Goal: Check status: Check status

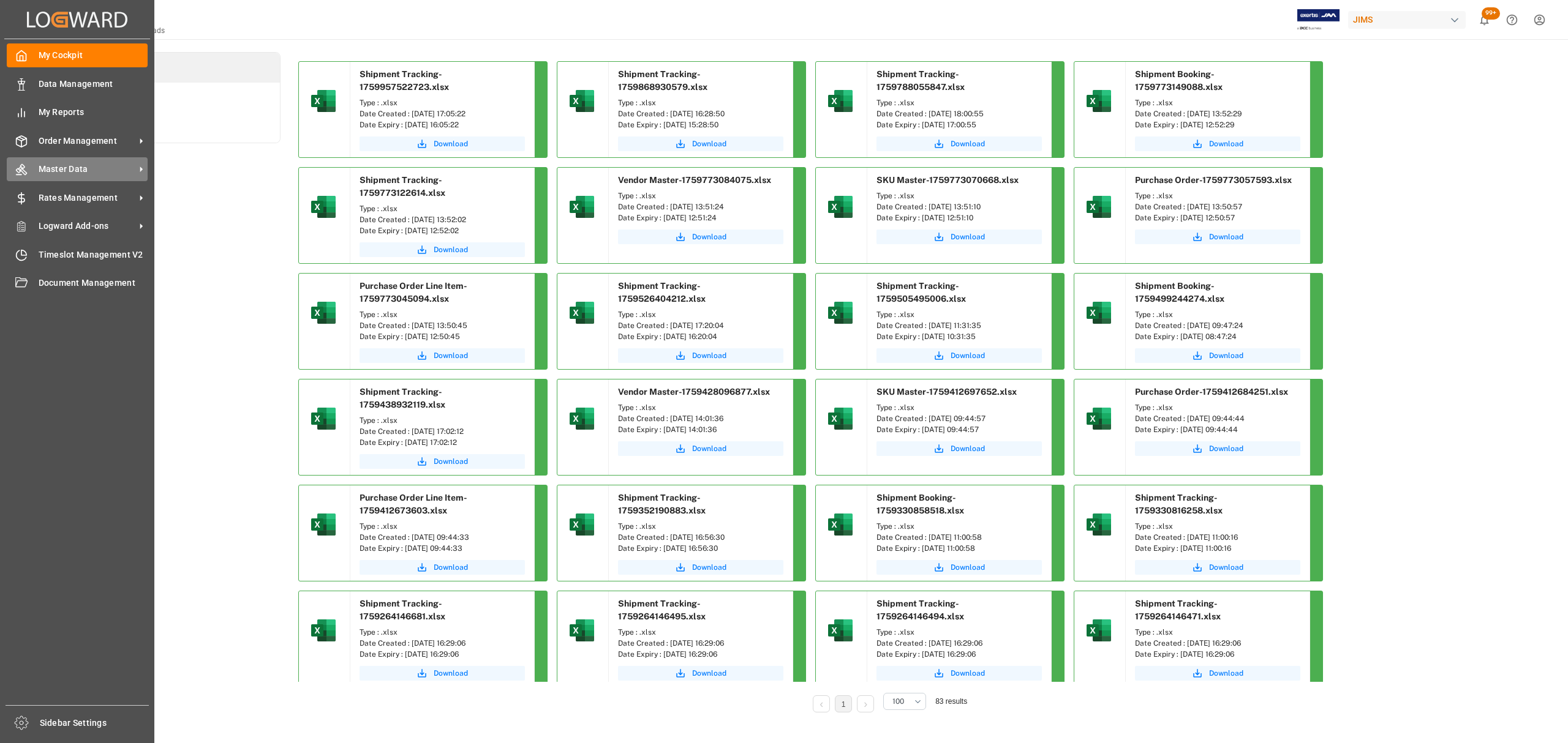
click at [74, 168] on span "Master Data" at bounding box center [87, 169] width 97 height 13
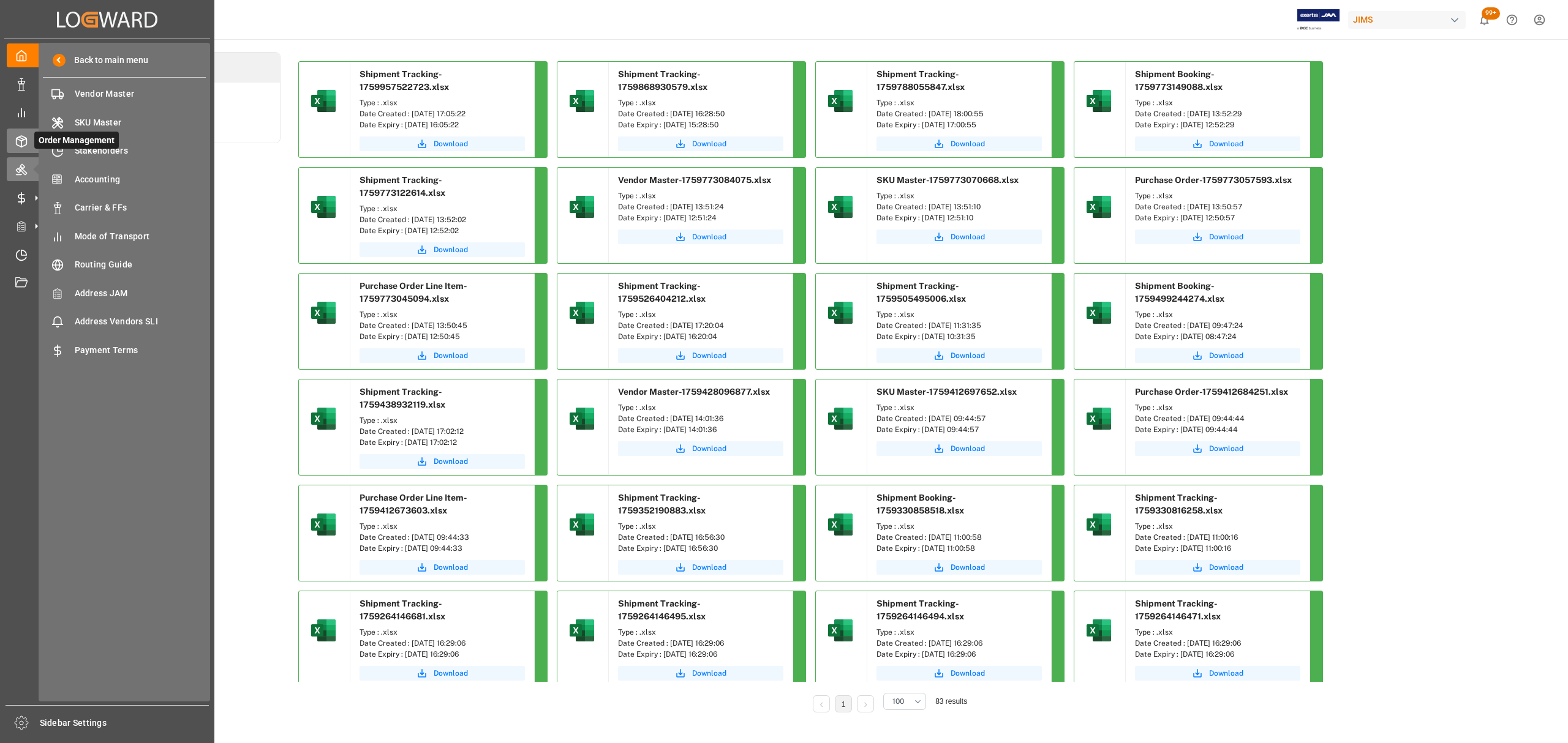
click at [25, 143] on icon at bounding box center [22, 141] width 12 height 12
click at [25, 175] on icon at bounding box center [22, 169] width 12 height 12
click at [17, 140] on icon at bounding box center [22, 141] width 12 height 12
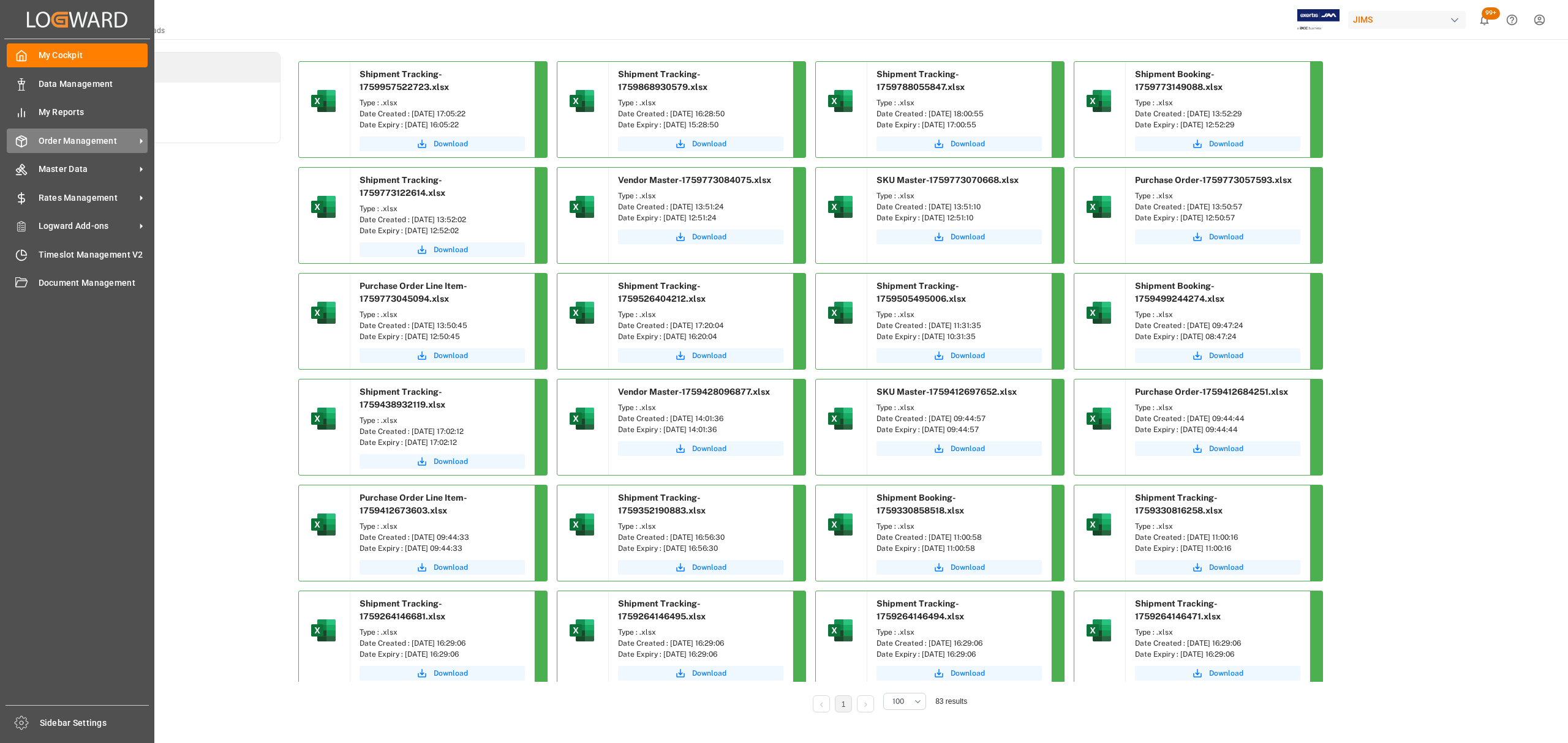
click at [71, 138] on span "Order Management" at bounding box center [87, 140] width 97 height 13
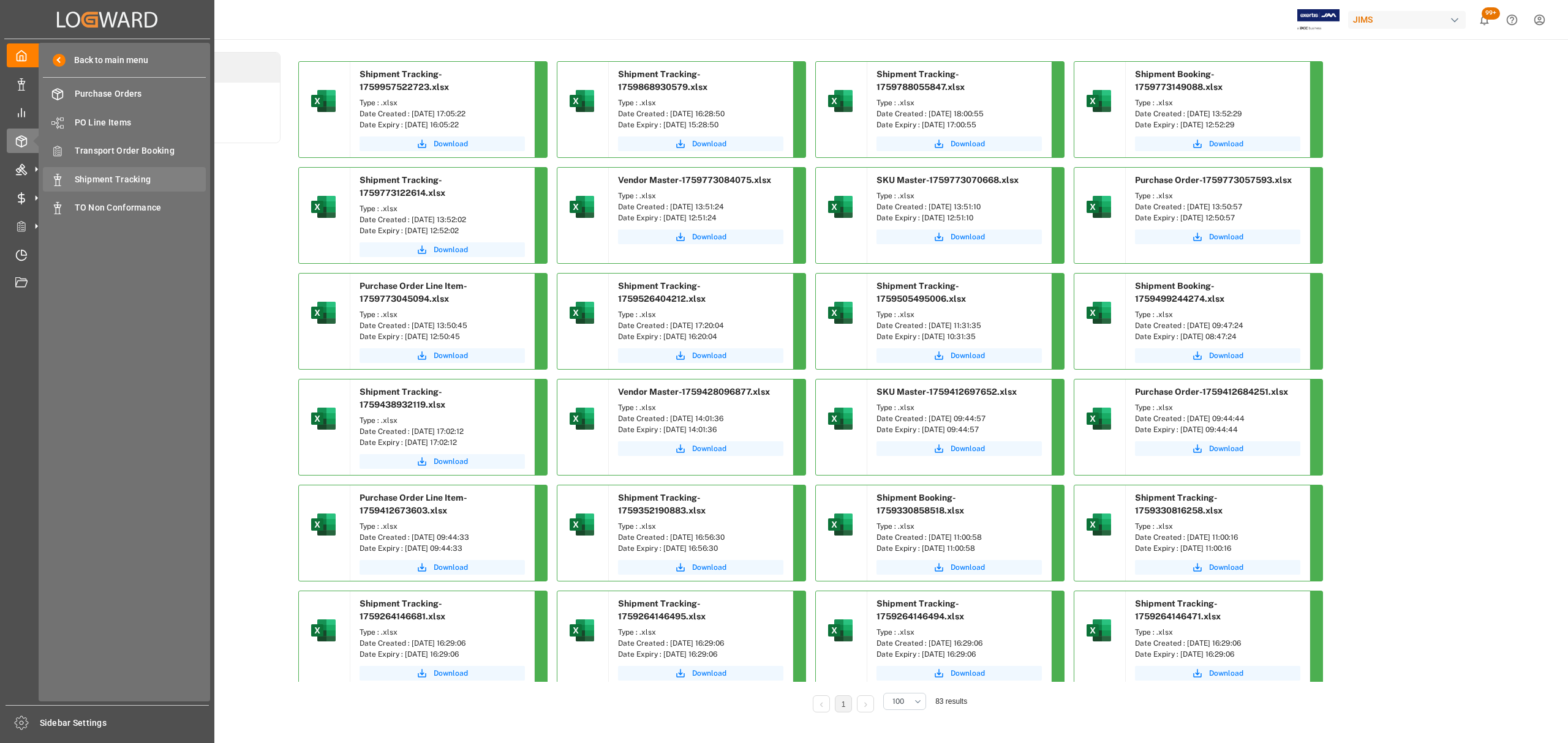
click at [138, 181] on span "Shipment Tracking" at bounding box center [140, 179] width 132 height 13
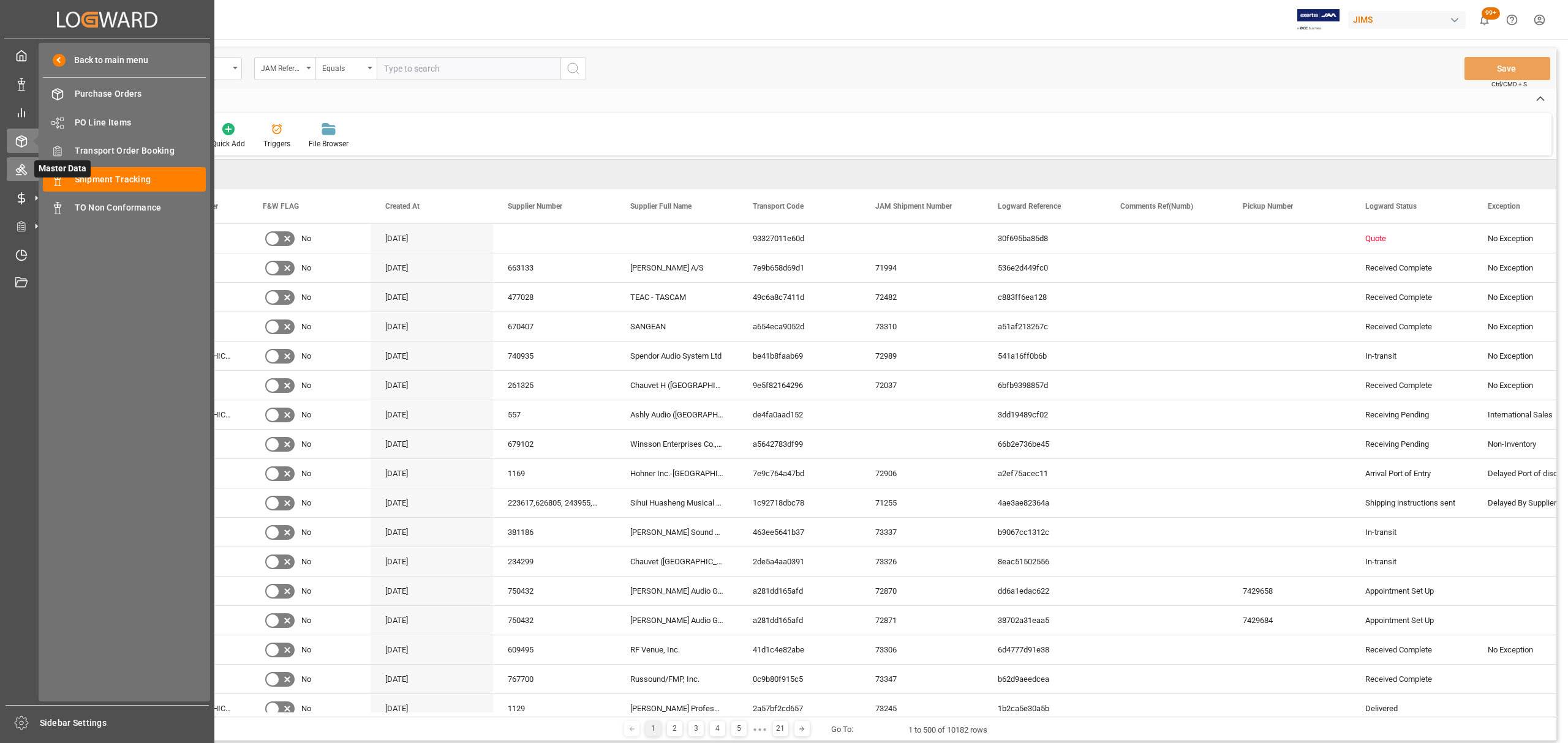
click at [20, 168] on icon at bounding box center [22, 169] width 12 height 12
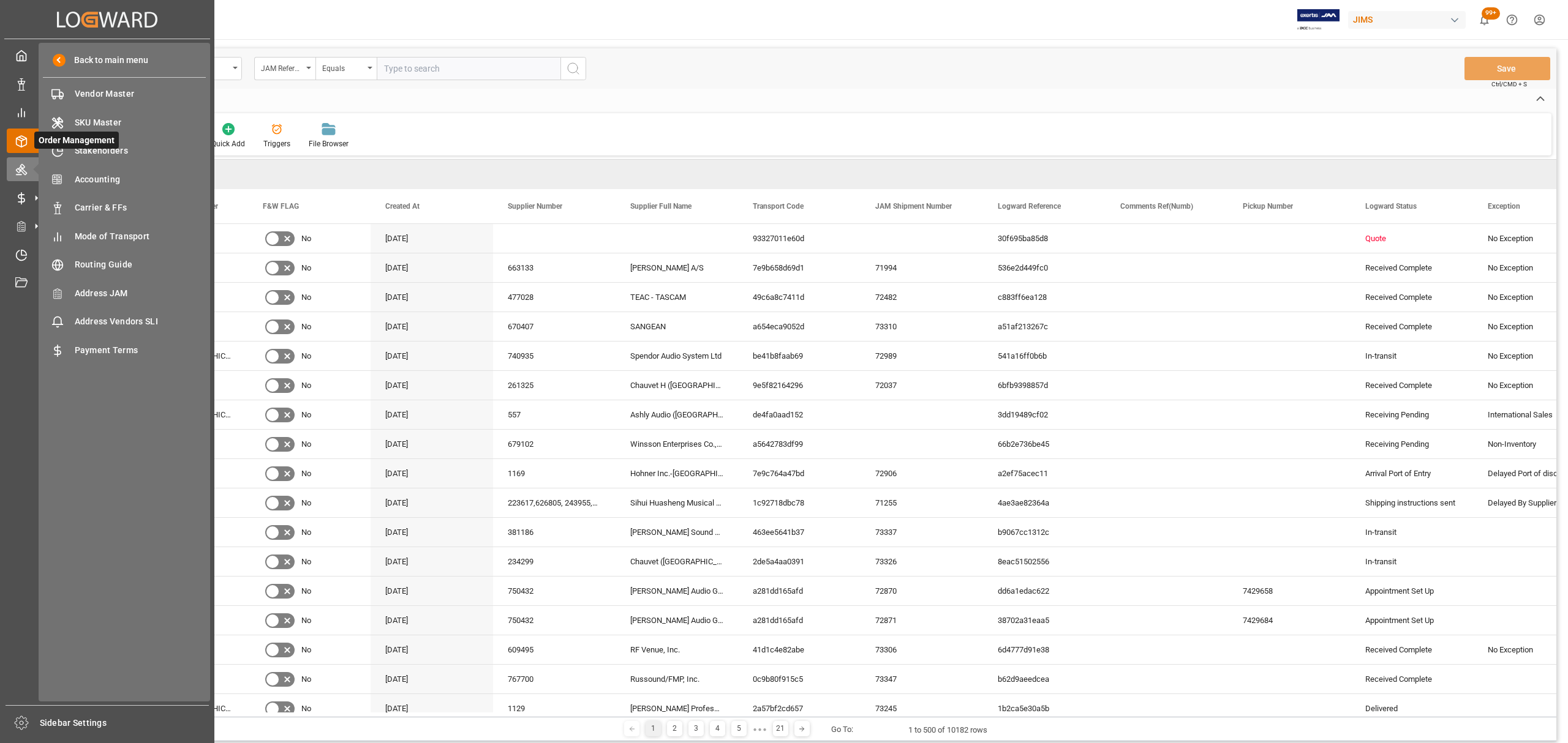
click at [22, 135] on icon at bounding box center [22, 141] width 12 height 12
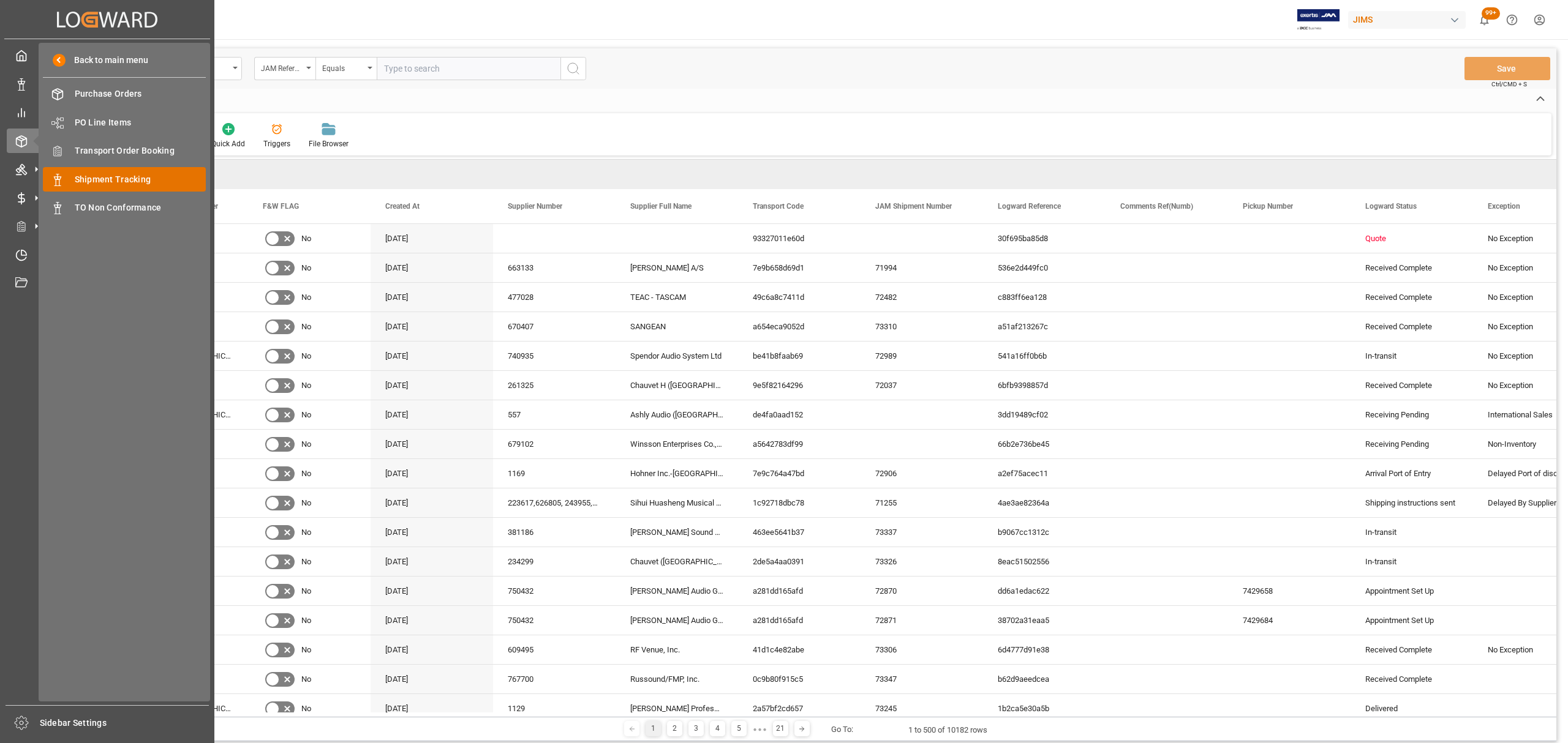
click at [92, 177] on span "Shipment Tracking" at bounding box center [140, 179] width 132 height 13
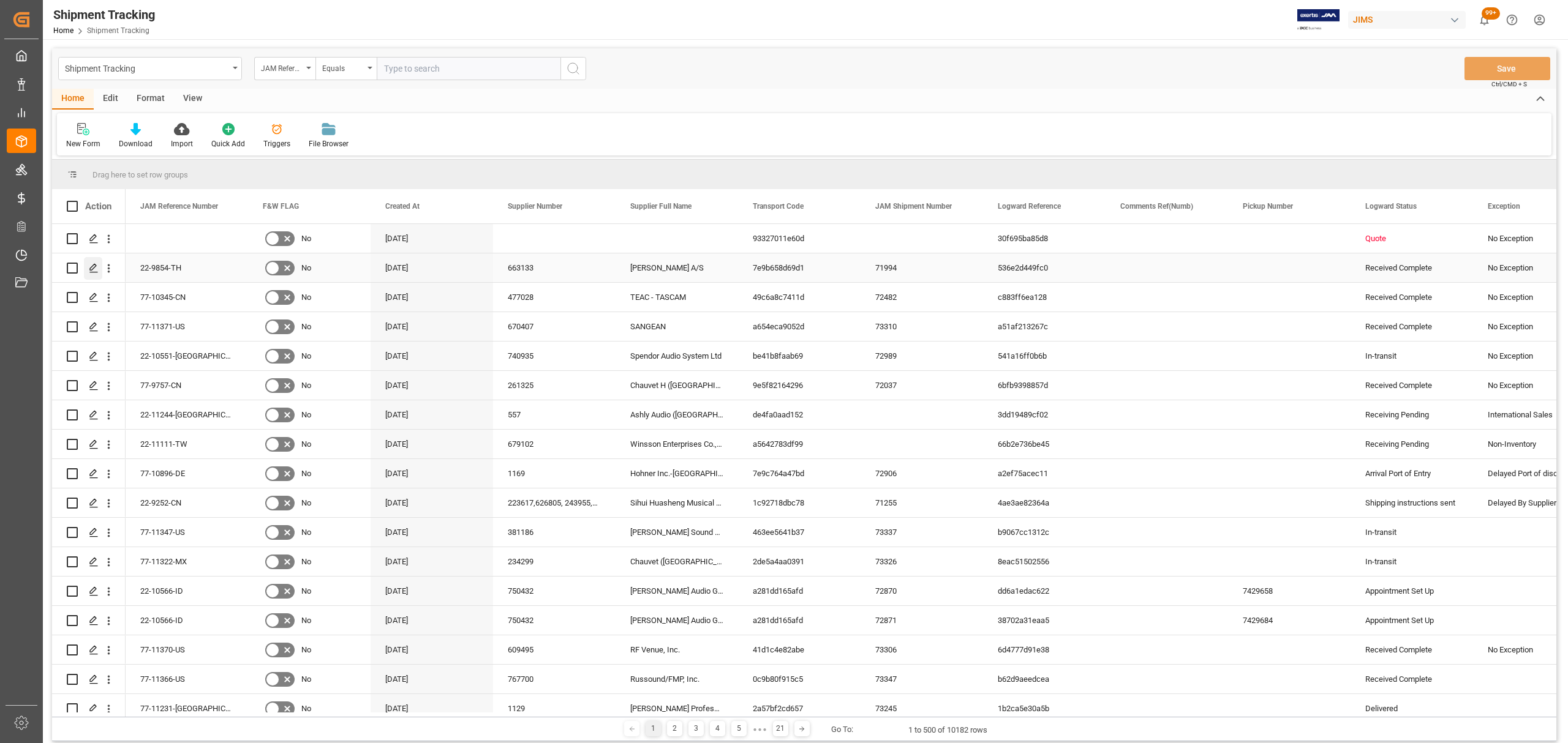
click at [89, 267] on icon "Press SPACE to select this row." at bounding box center [93, 267] width 10 height 10
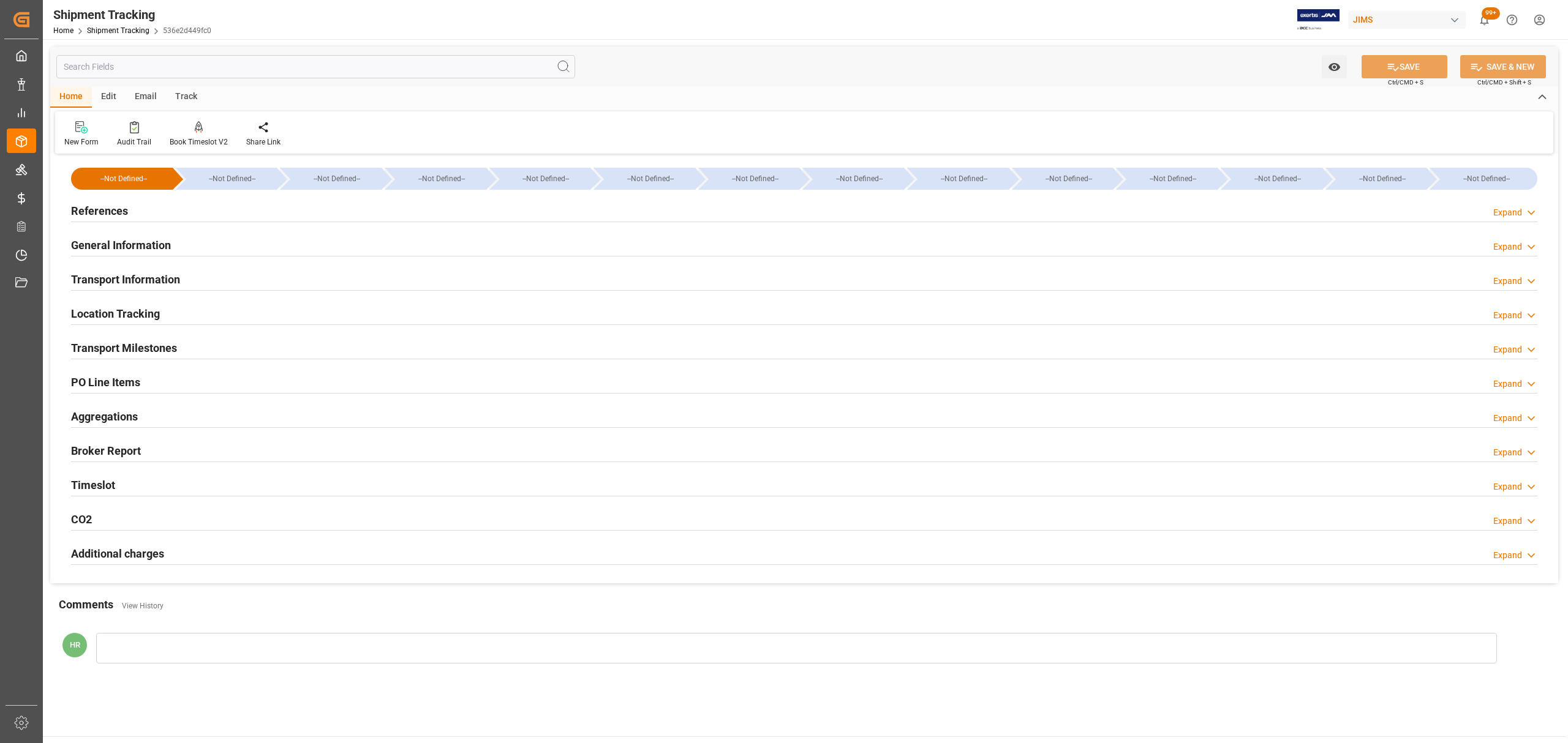
type input "[DATE]"
click at [176, 206] on div "References Expand" at bounding box center [804, 210] width 1466 height 23
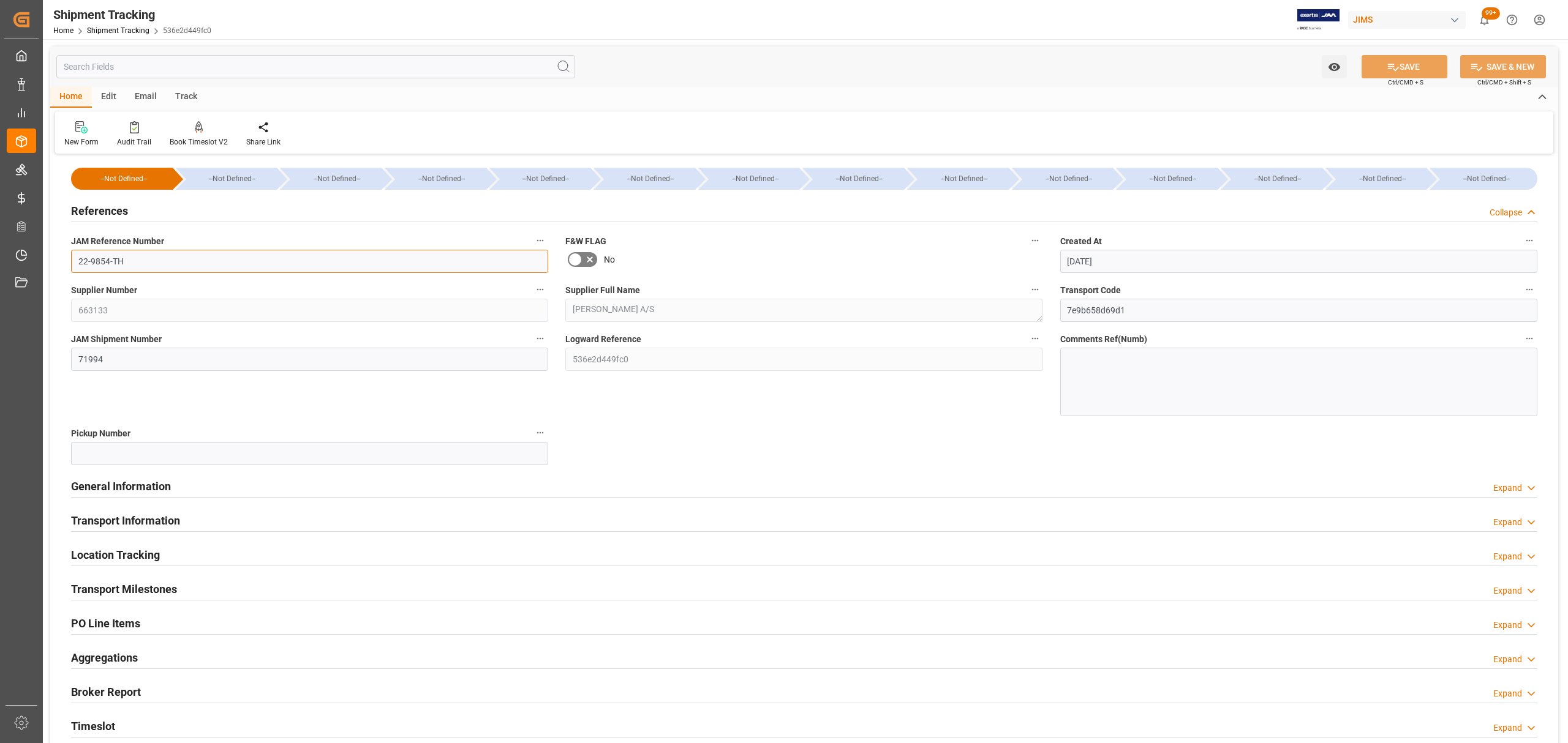
drag, startPoint x: 140, startPoint y: 259, endPoint x: 69, endPoint y: 257, distance: 71.0
click at [69, 257] on div "JAM Reference Number 22-9854-TH" at bounding box center [309, 253] width 494 height 49
click at [108, 260] on input "22-9854-TH" at bounding box center [310, 261] width 477 height 23
click at [172, 265] on input "22-9854-TH" at bounding box center [310, 261] width 477 height 23
drag, startPoint x: 89, startPoint y: 261, endPoint x: 109, endPoint y: 263, distance: 20.1
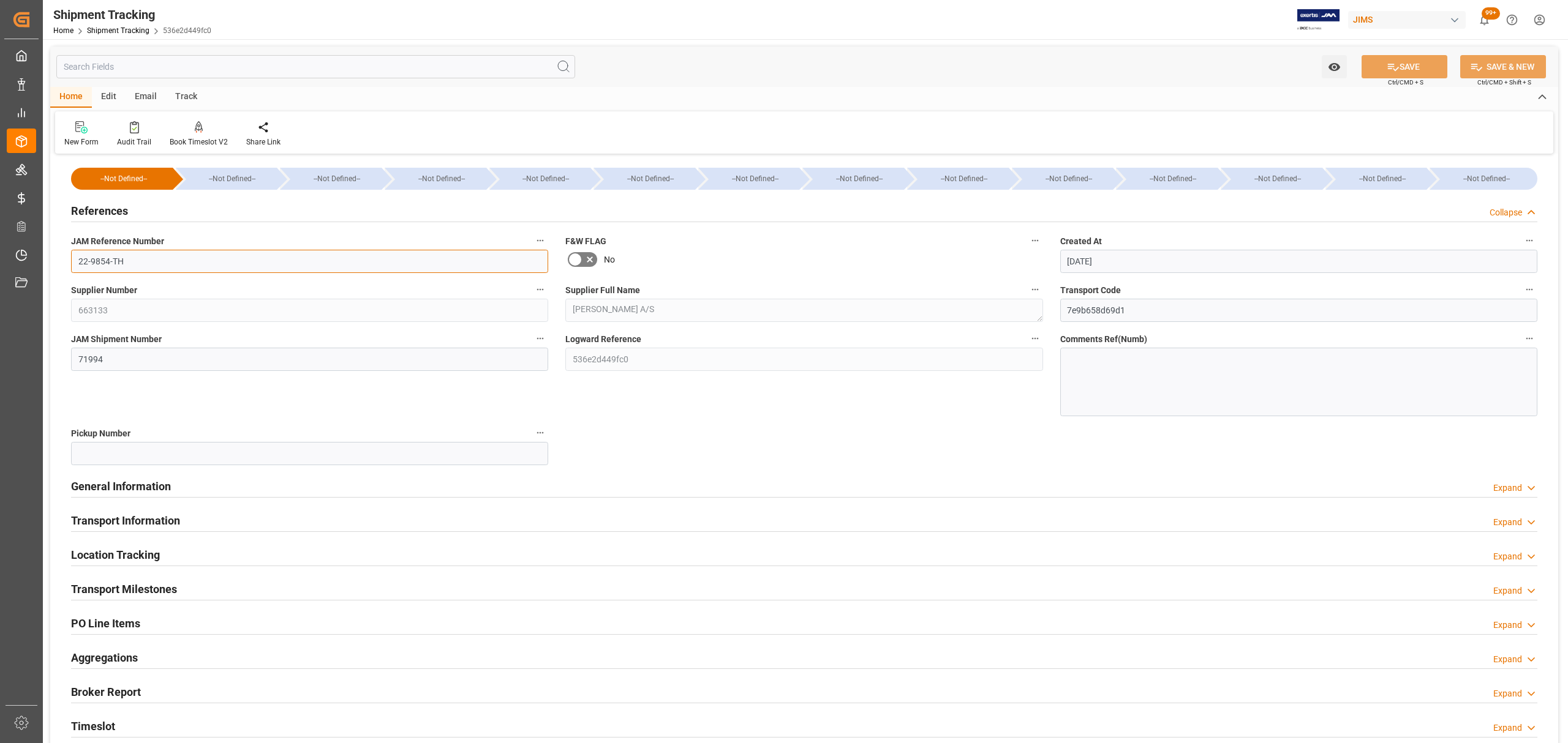
click at [109, 263] on input "22-9854-TH" at bounding box center [310, 261] width 477 height 23
click at [148, 260] on input "22-9854-TH" at bounding box center [310, 261] width 477 height 23
drag, startPoint x: 125, startPoint y: 260, endPoint x: 113, endPoint y: 262, distance: 12.2
click at [113, 262] on input "22-9854-TH" at bounding box center [310, 261] width 477 height 23
click at [142, 262] on input "22-9854-TH" at bounding box center [310, 261] width 477 height 23
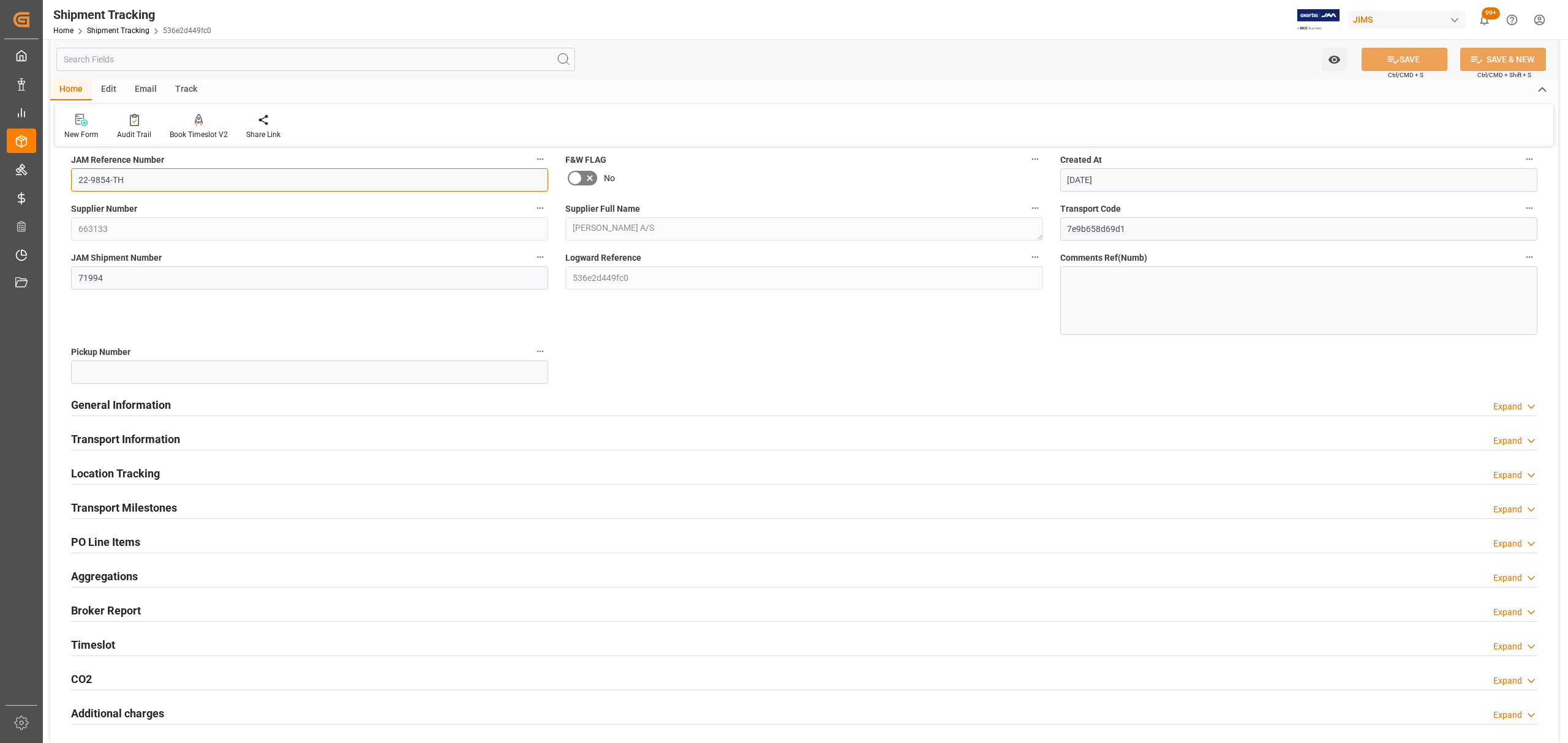
scroll to position [163, 0]
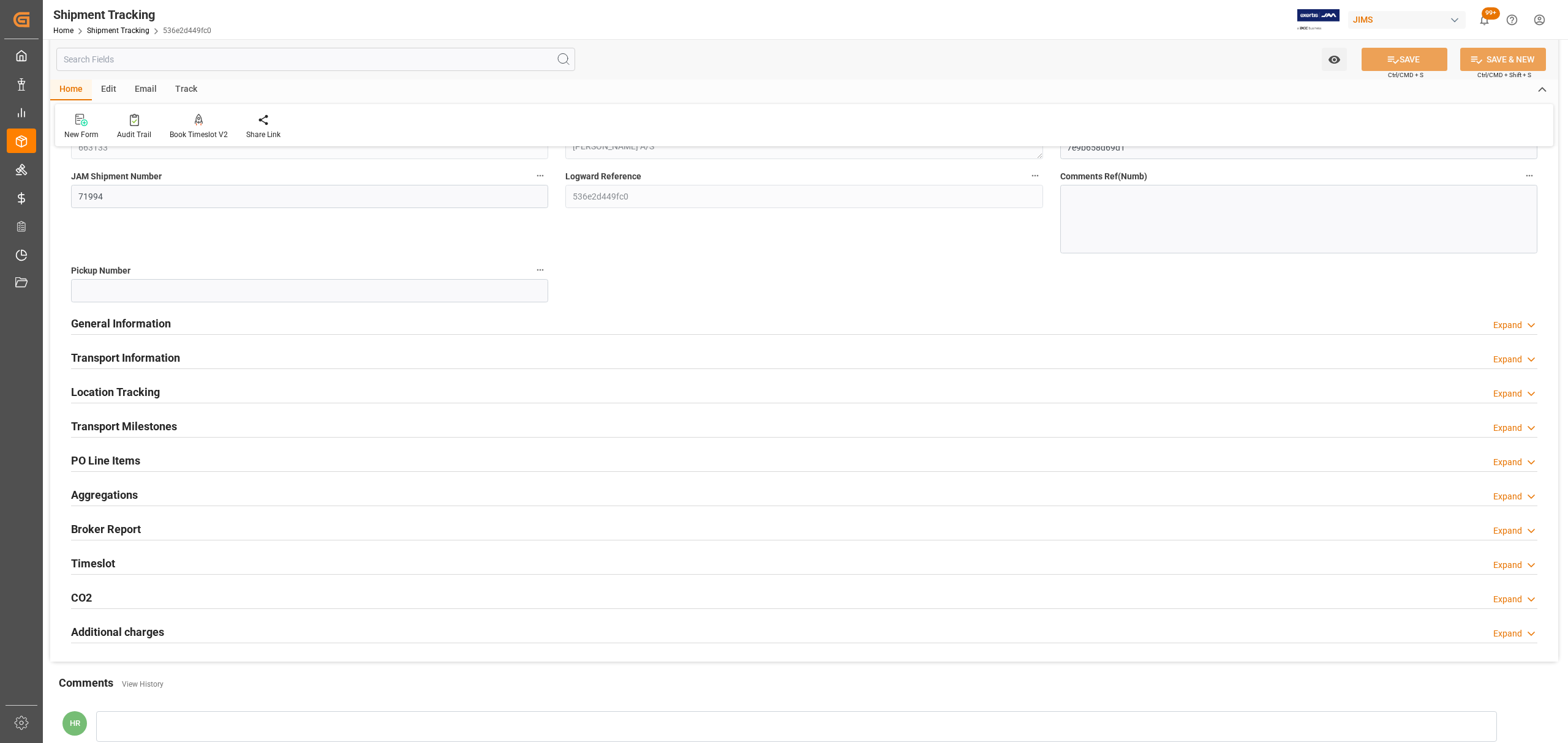
click at [168, 326] on h2 "General Information" at bounding box center [121, 323] width 100 height 16
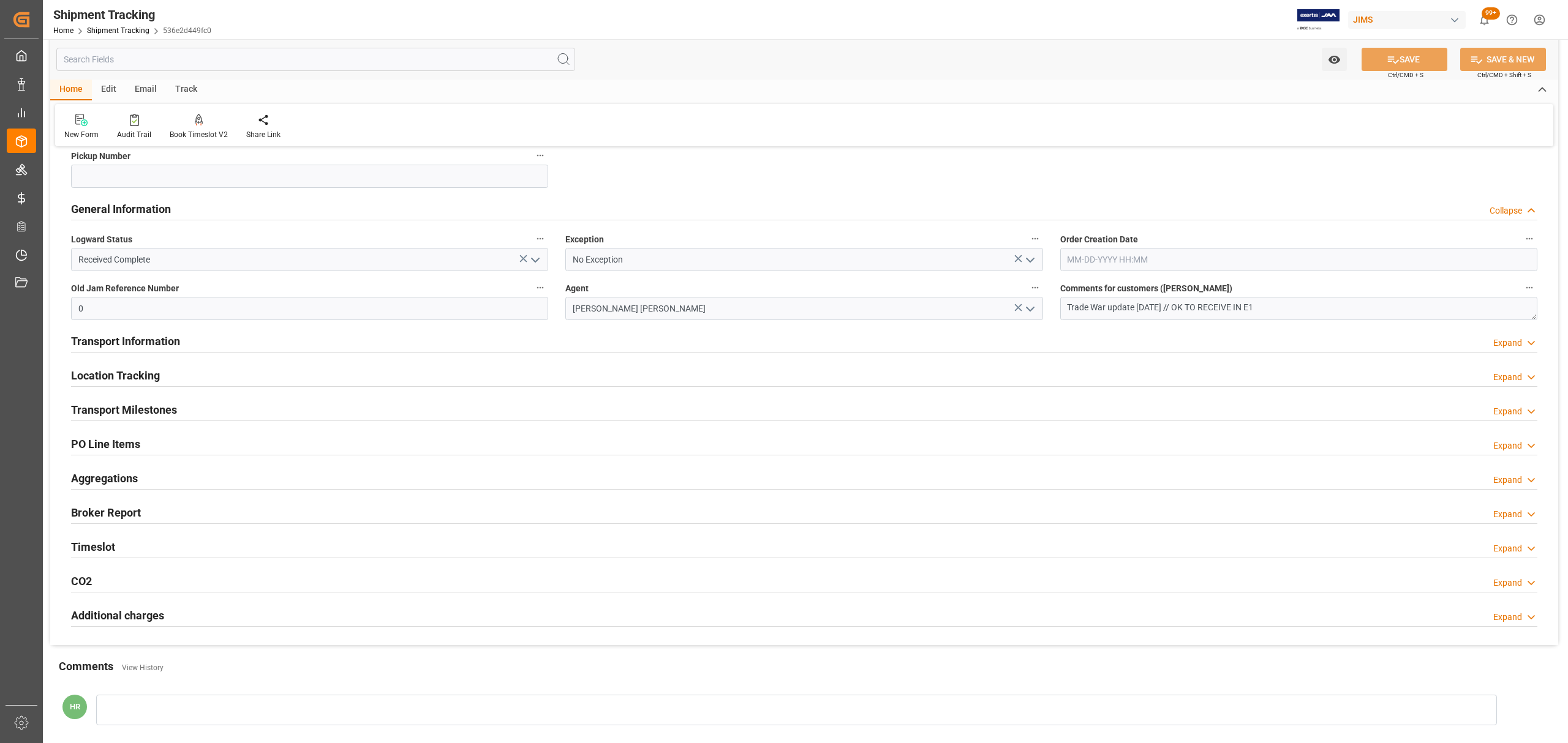
scroll to position [326, 0]
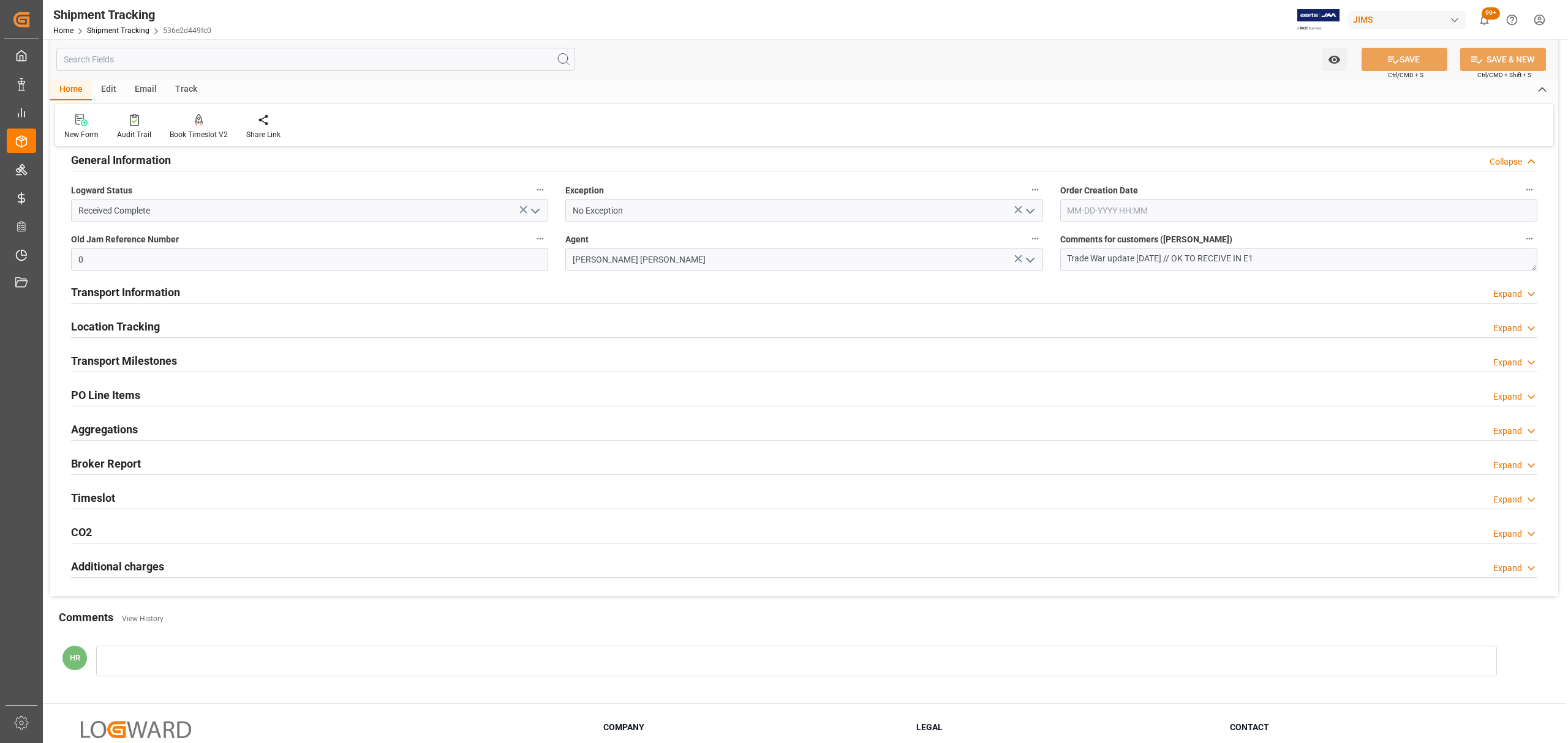
click at [152, 289] on h2 "Transport Information" at bounding box center [126, 292] width 109 height 16
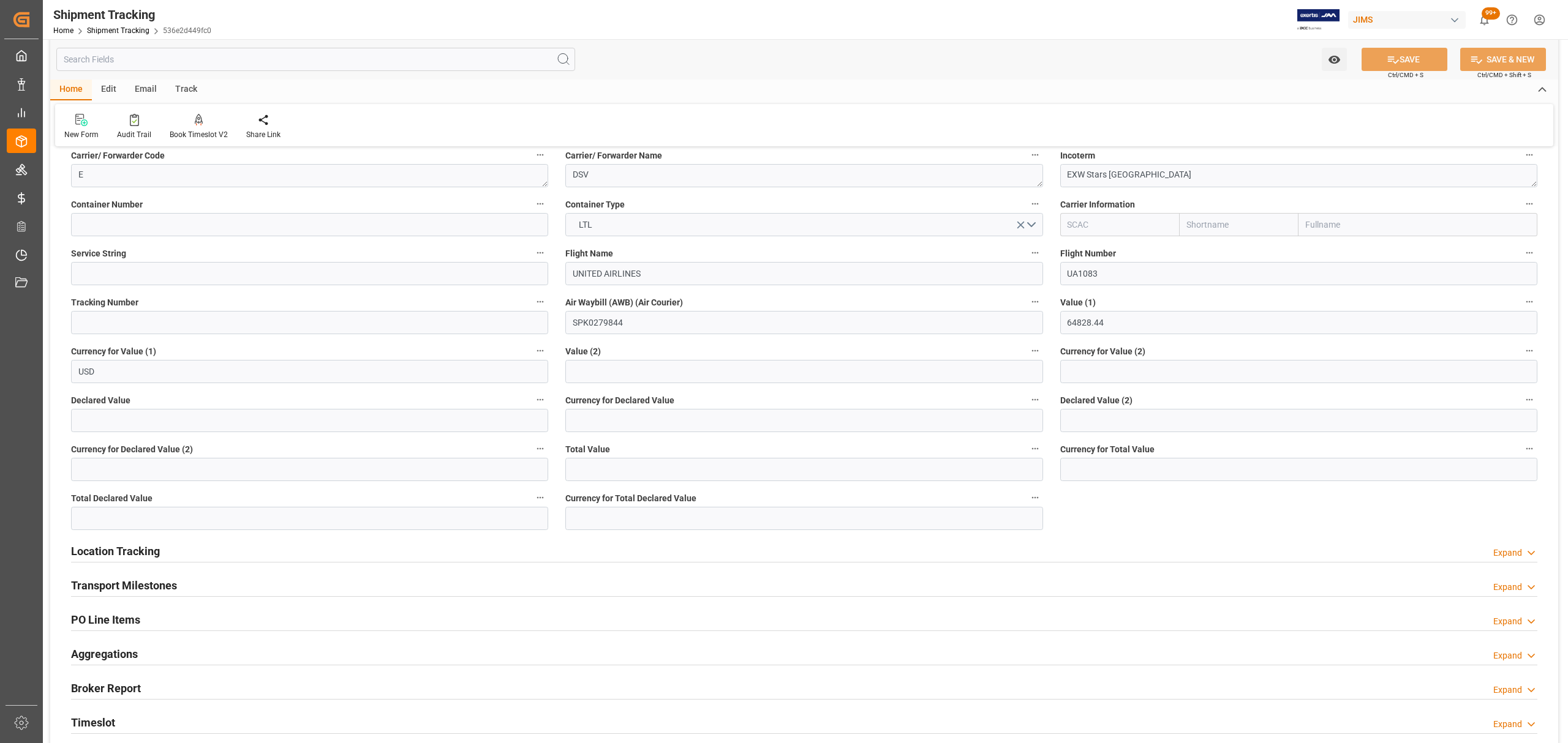
scroll to position [571, 0]
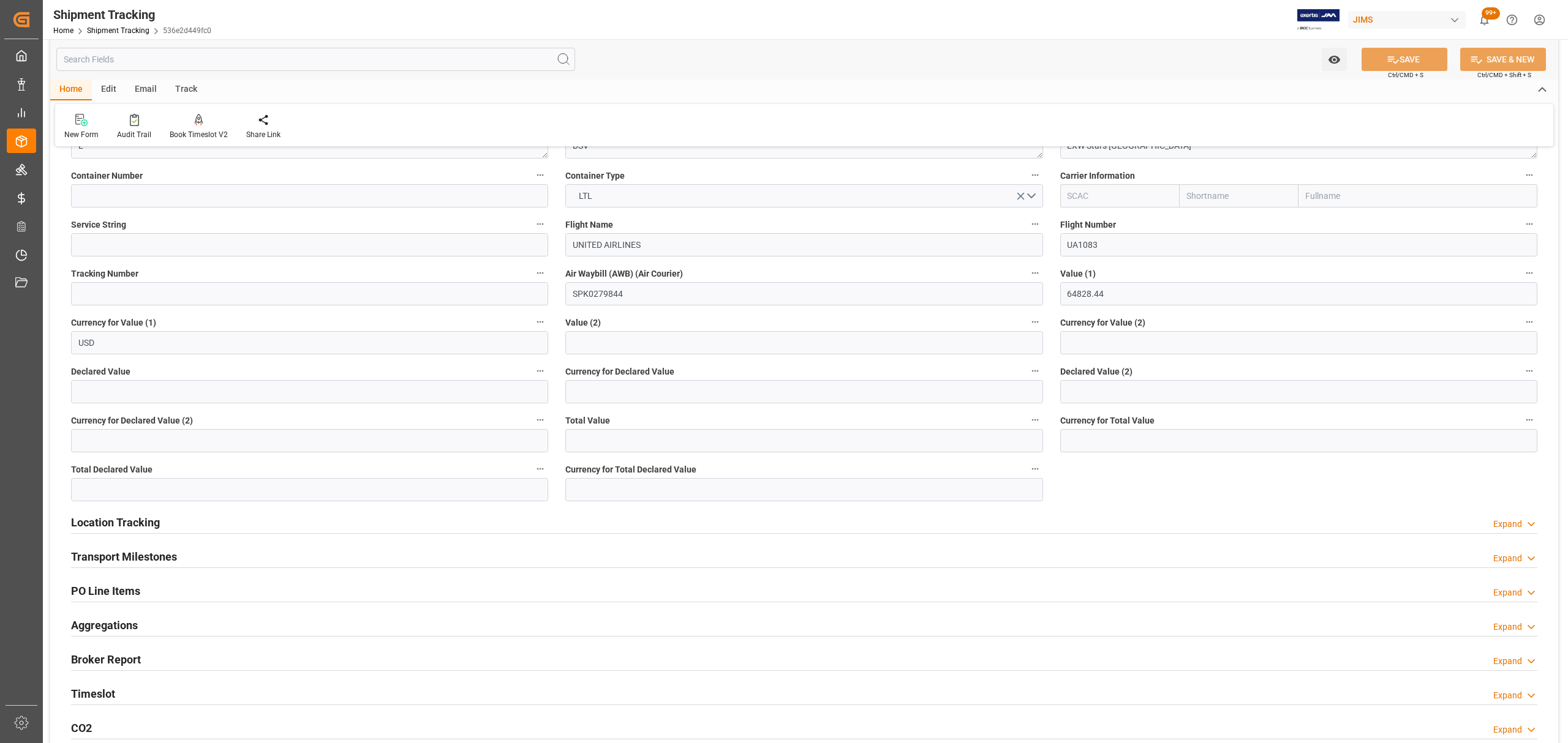
drag, startPoint x: 201, startPoint y: 525, endPoint x: 158, endPoint y: 516, distance: 43.9
click at [158, 516] on h2 "Location Tracking" at bounding box center [115, 522] width 88 height 16
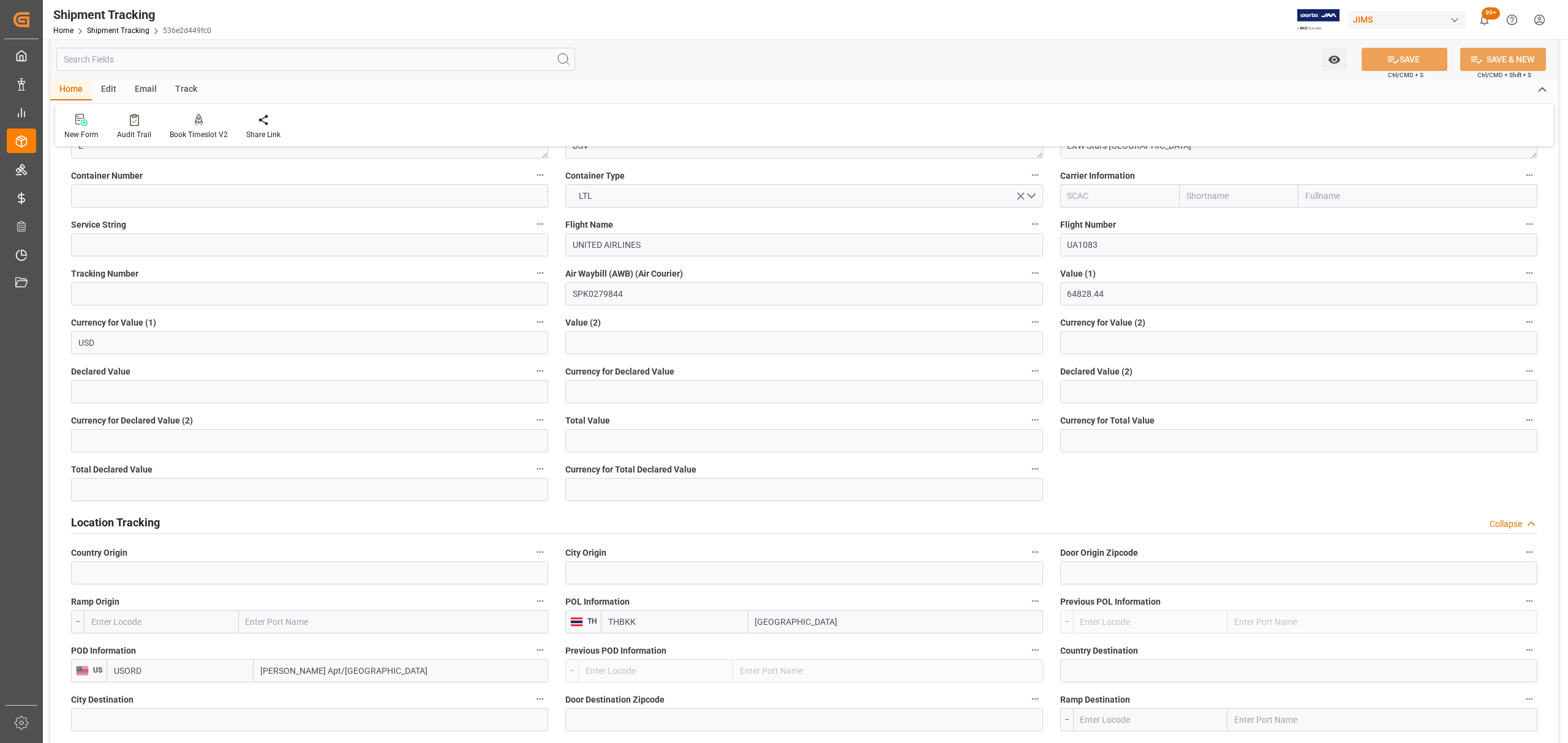
click at [157, 518] on h2 "Location Tracking" at bounding box center [115, 522] width 88 height 16
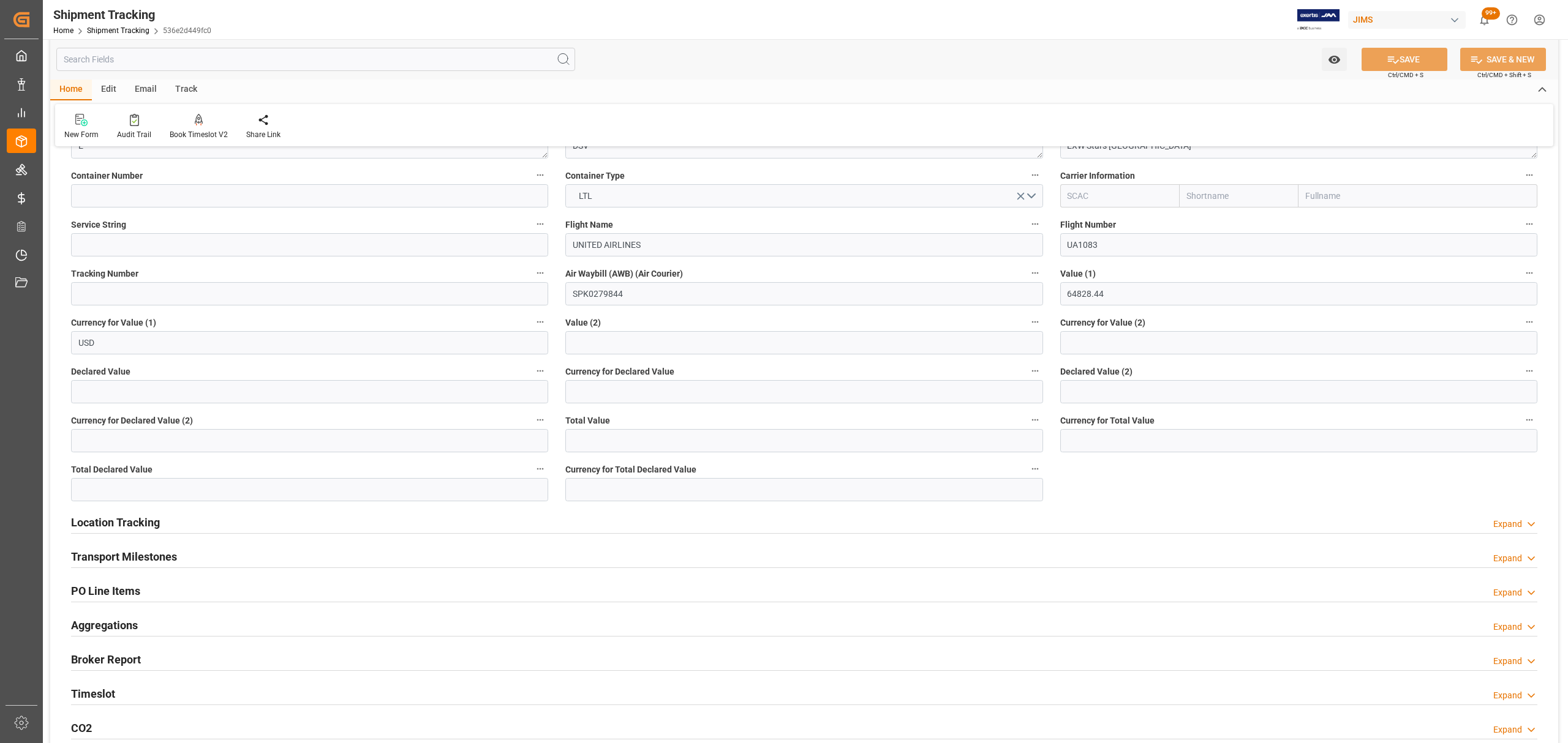
click at [179, 519] on div "Location Tracking Expand" at bounding box center [804, 521] width 1466 height 23
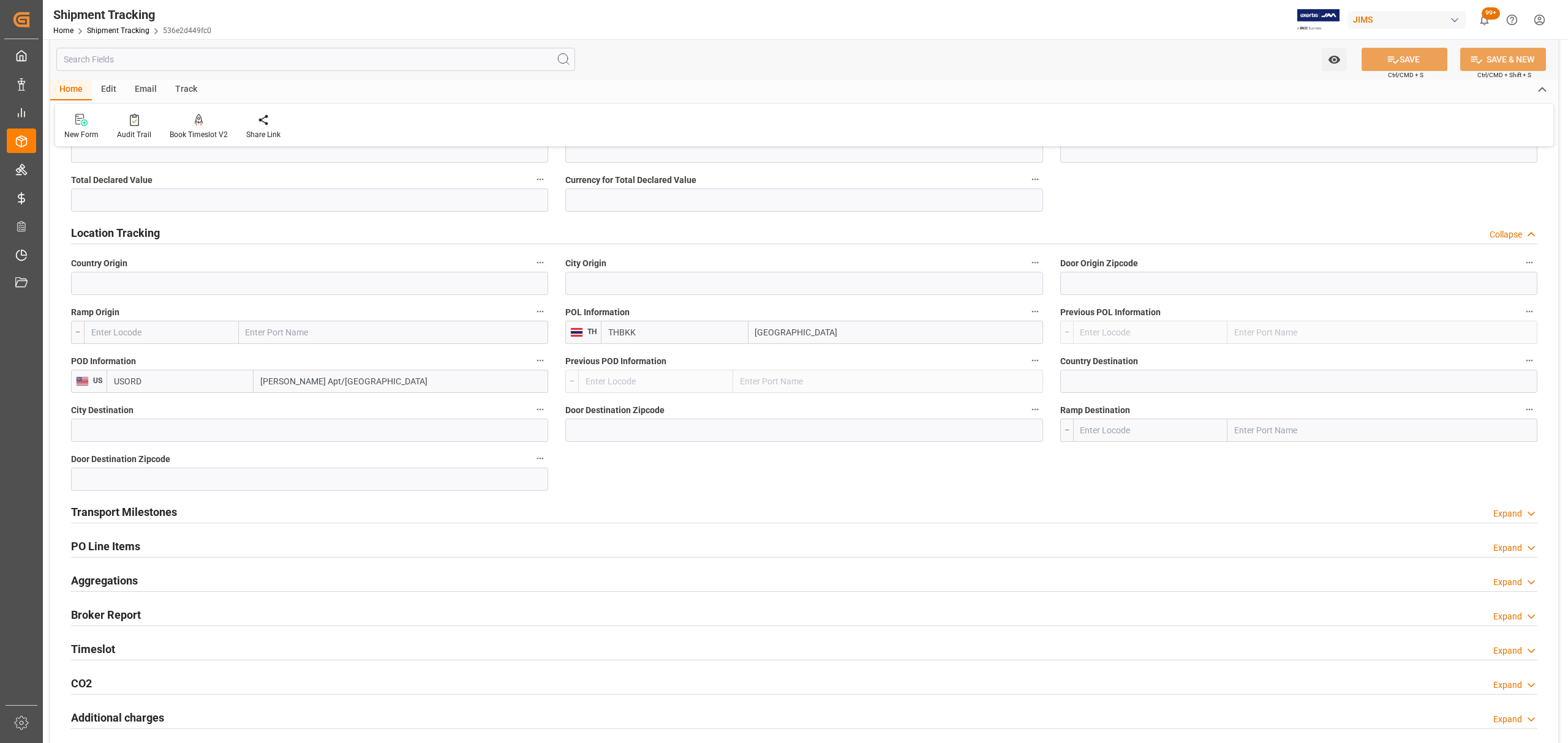
scroll to position [898, 0]
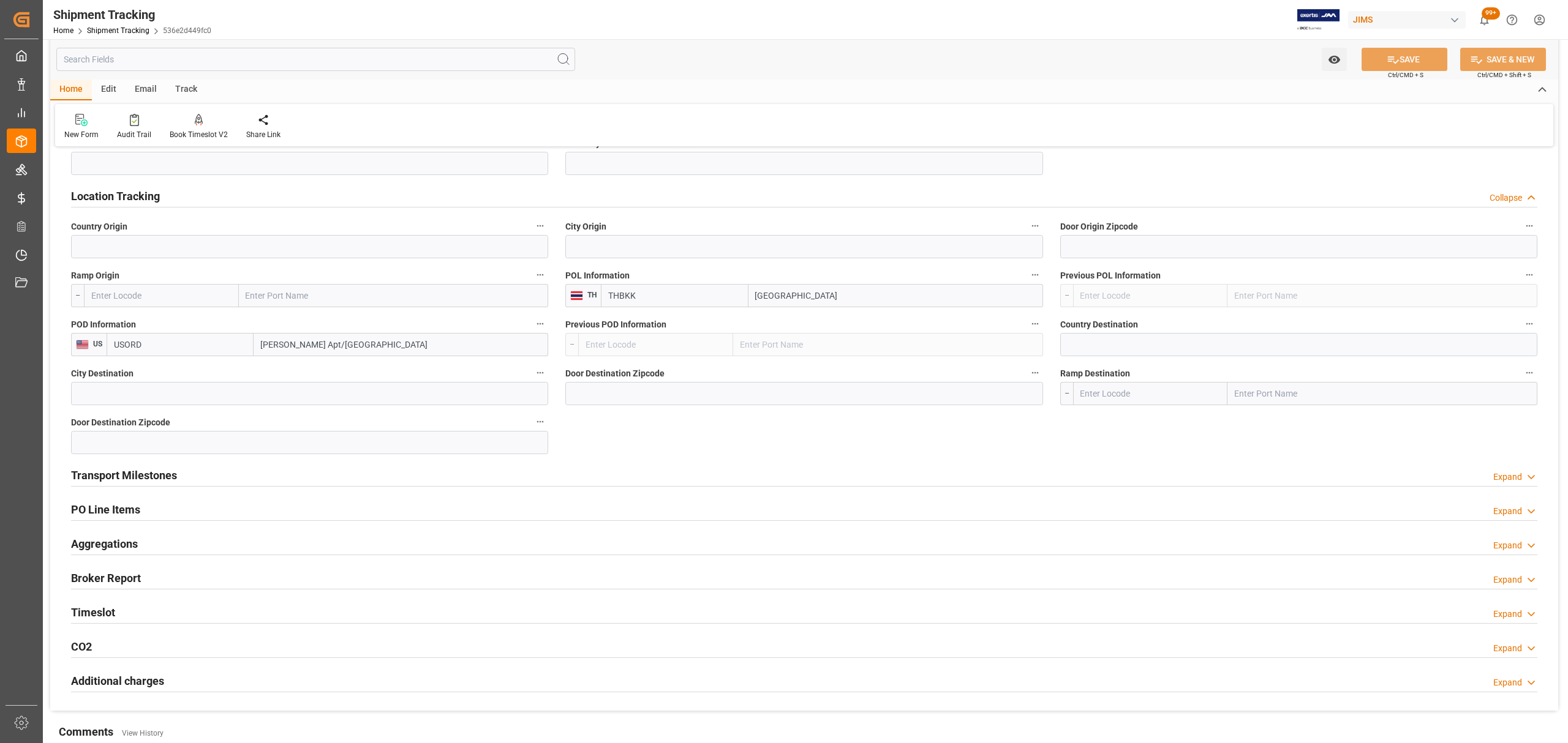
click at [207, 476] on div "Transport Milestones Expand" at bounding box center [804, 474] width 1466 height 23
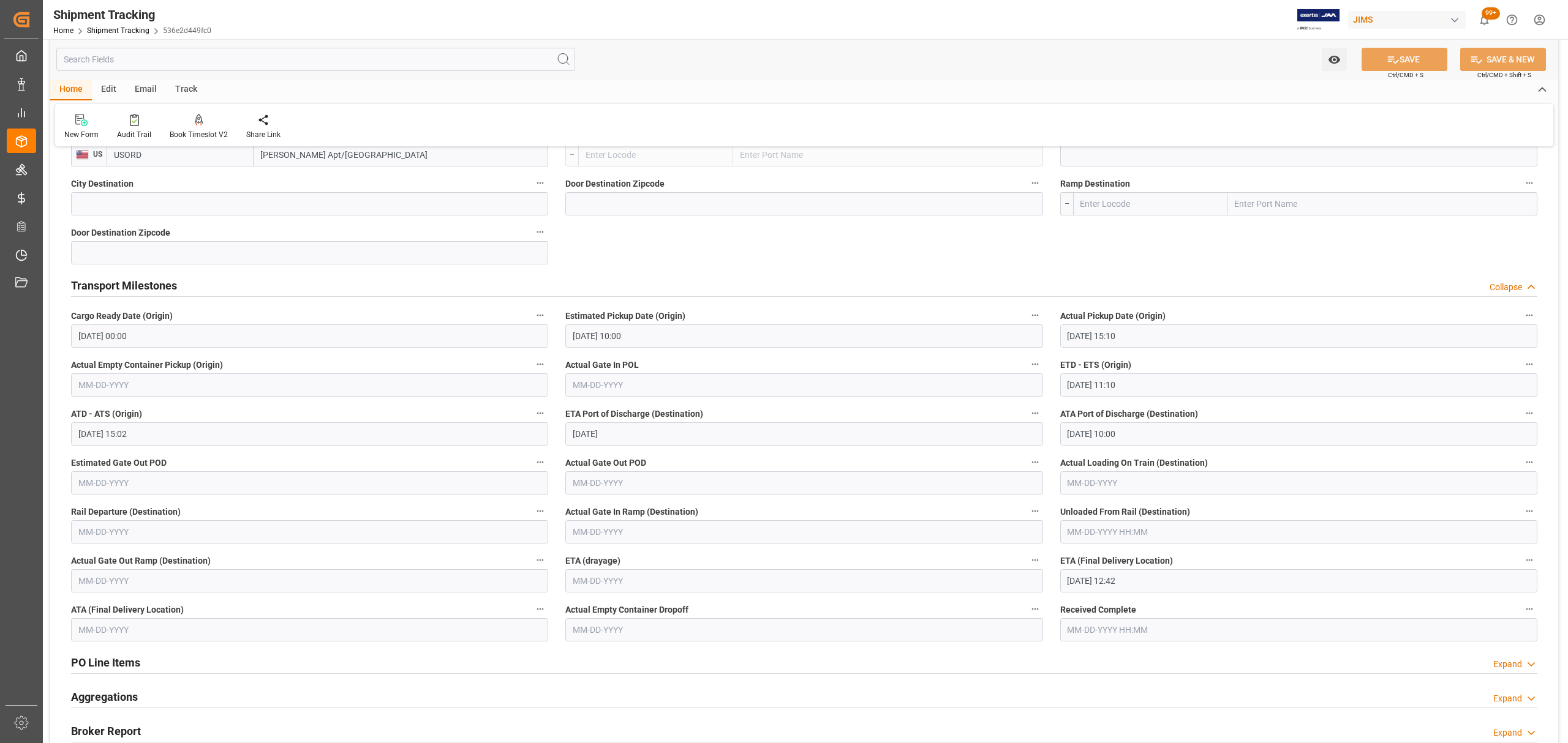
scroll to position [1061, 0]
